Goal: Transaction & Acquisition: Purchase product/service

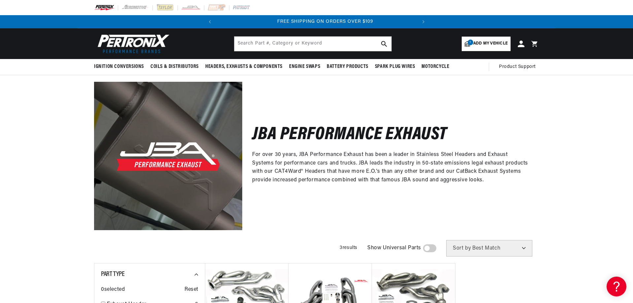
scroll to position [0, 200]
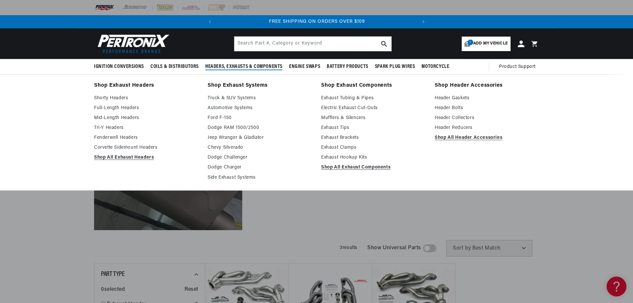
click at [222, 65] on span "Headers, Exhausts & Components" at bounding box center [243, 66] width 77 height 7
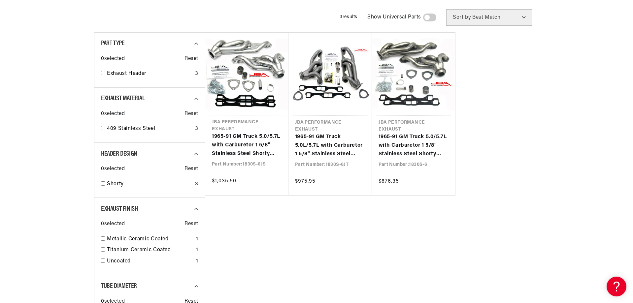
scroll to position [0, 0]
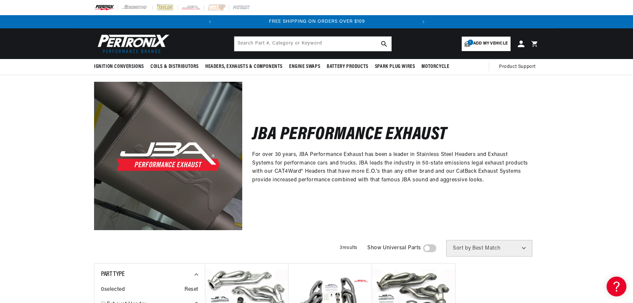
click at [485, 43] on span "Add my vehicle" at bounding box center [490, 44] width 34 height 6
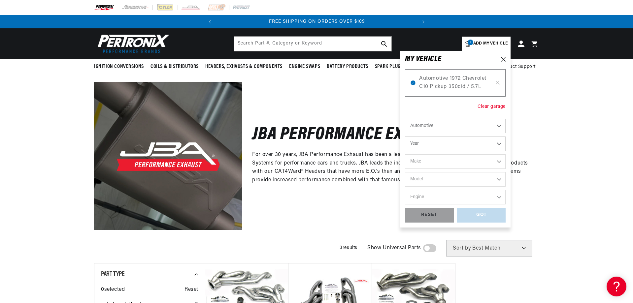
click at [491, 108] on div "Clear garage" at bounding box center [491, 106] width 28 height 7
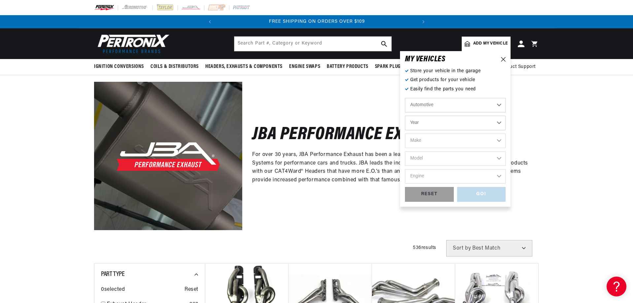
click at [475, 43] on span "Add my vehicle" at bounding box center [490, 44] width 34 height 6
click at [426, 124] on select "Year 2024 2023 2022 2021 2020 2019 2018 2017 2016 2015 2014 2013 2012 2011 2010…" at bounding box center [455, 123] width 101 height 15
select select "2016"
click at [405, 116] on select "Year 2024 2023 2022 2021 2020 2019 2018 2017 2016 2015 2014 2013 2012 2011 2010…" at bounding box center [455, 123] width 101 height 15
select select "2016"
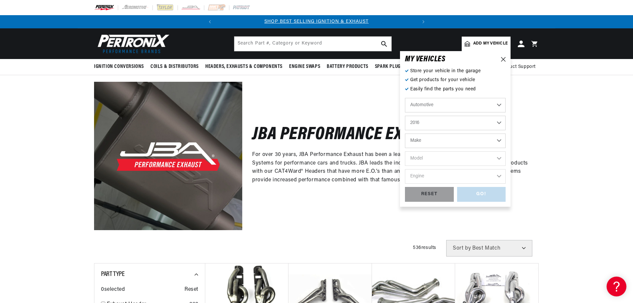
click at [447, 122] on select "2024 2023 2022 2021 2020 2019 2018 2017 2016 2015 2014 2013 2012 2011 2010 2009…" at bounding box center [455, 123] width 101 height 15
click at [428, 141] on select "Make Cadillac Chevrolet Chrysler Dodge Ford GMC INFINITI Jeep Nissan Ram Scion …" at bounding box center [455, 141] width 101 height 15
select select "Dodge"
click at [405, 134] on select "Make Cadillac Chevrolet Chrysler Dodge Ford GMC INFINITI Jeep Nissan Ram Scion …" at bounding box center [455, 141] width 101 height 15
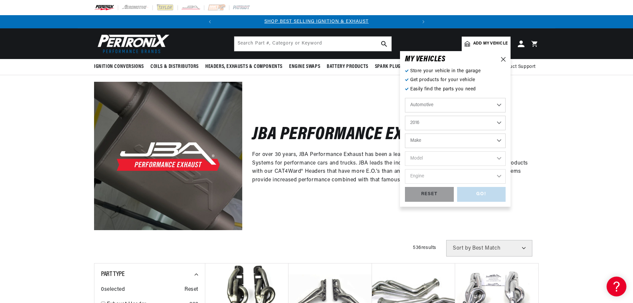
select select "Dodge"
click at [422, 158] on select "Model Challenger Charger Durango" at bounding box center [455, 158] width 101 height 15
select select "Charger"
click at [405, 151] on select "Model Challenger Charger Durango" at bounding box center [455, 158] width 101 height 15
select select "Charger"
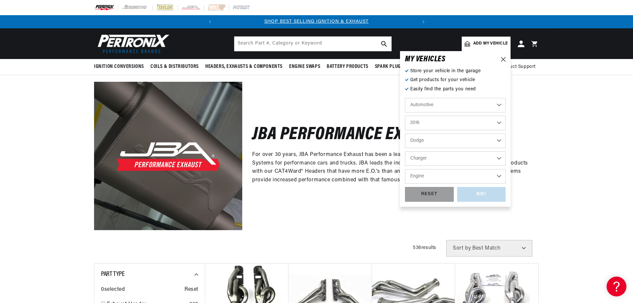
click at [424, 174] on select "Engine 5.7L 6.2L 6.4L" at bounding box center [455, 176] width 101 height 15
select select "6.2L"
click at [405, 169] on select "Engine 5.7L 6.2L 6.4L" at bounding box center [455, 176] width 101 height 15
select select "6.2L"
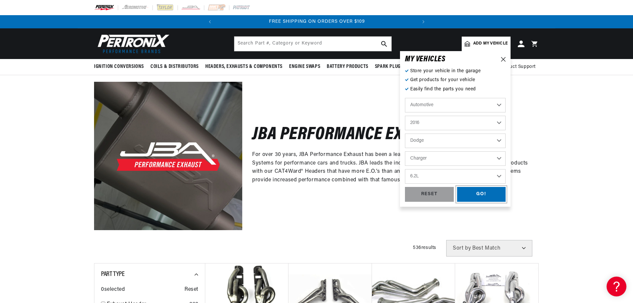
click at [481, 196] on div "GO!" at bounding box center [481, 194] width 49 height 15
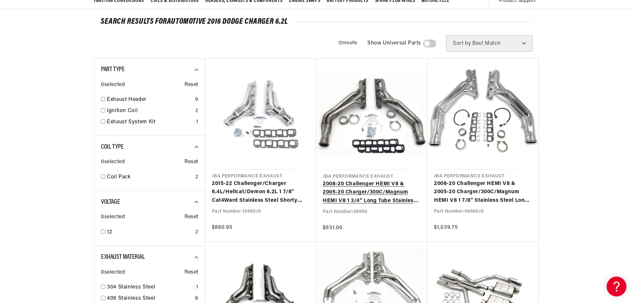
click at [370, 185] on link "2008-20 Challenger HEMI V8 & 2005-20 Charger/300C/Magnum HEMI V8 1 3/4" Long Tu…" at bounding box center [372, 192] width 98 height 25
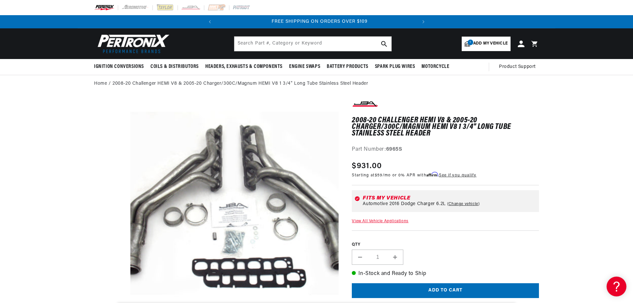
scroll to position [0, 200]
